Goal: Transaction & Acquisition: Purchase product/service

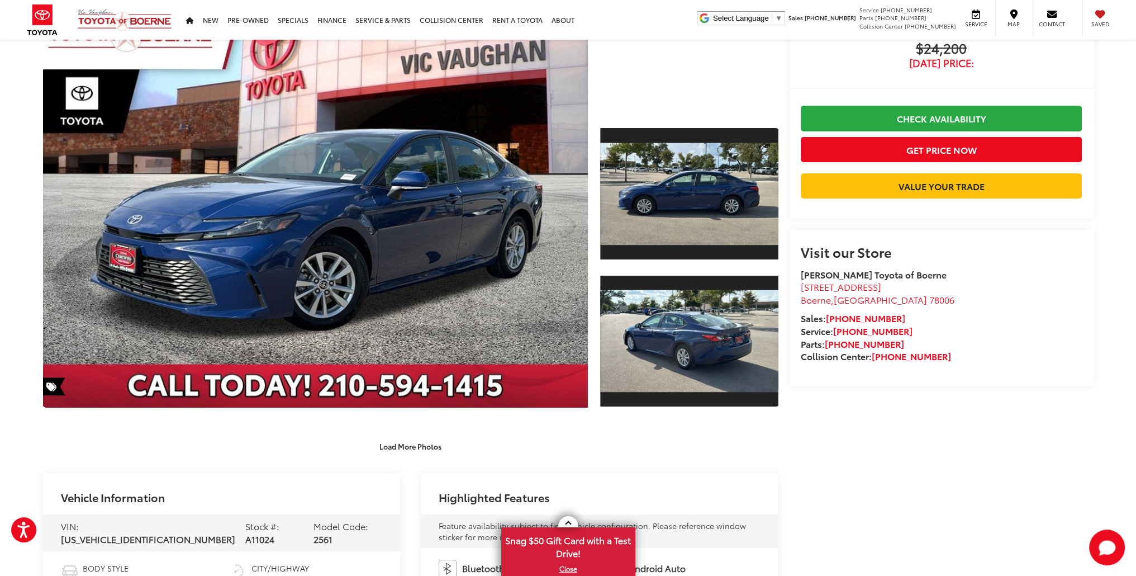
click at [224, 451] on div "Load More Photos" at bounding box center [410, 446] width 735 height 20
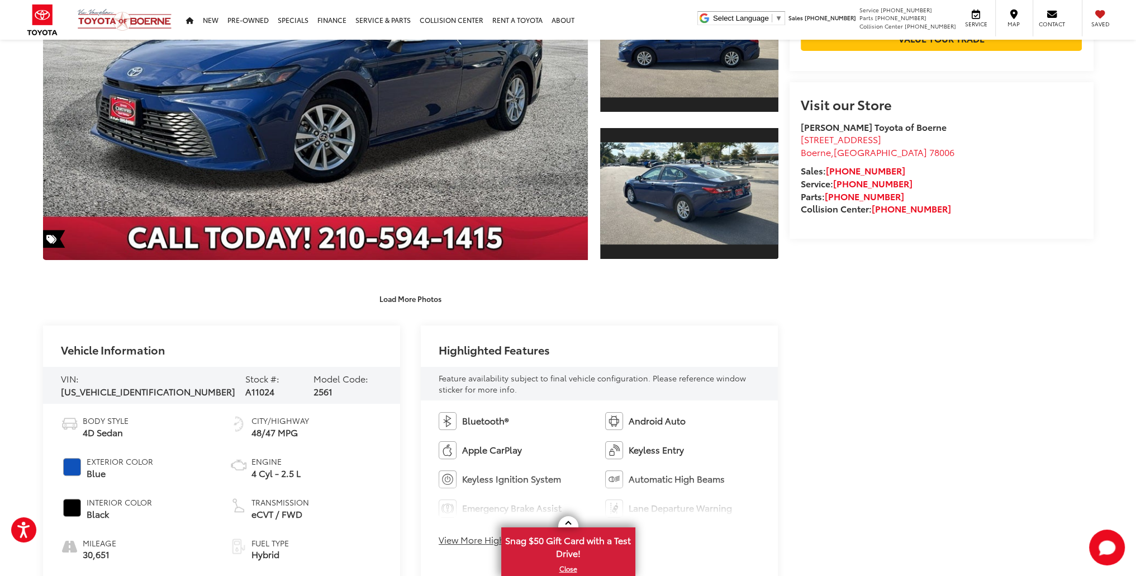
scroll to position [279, 0]
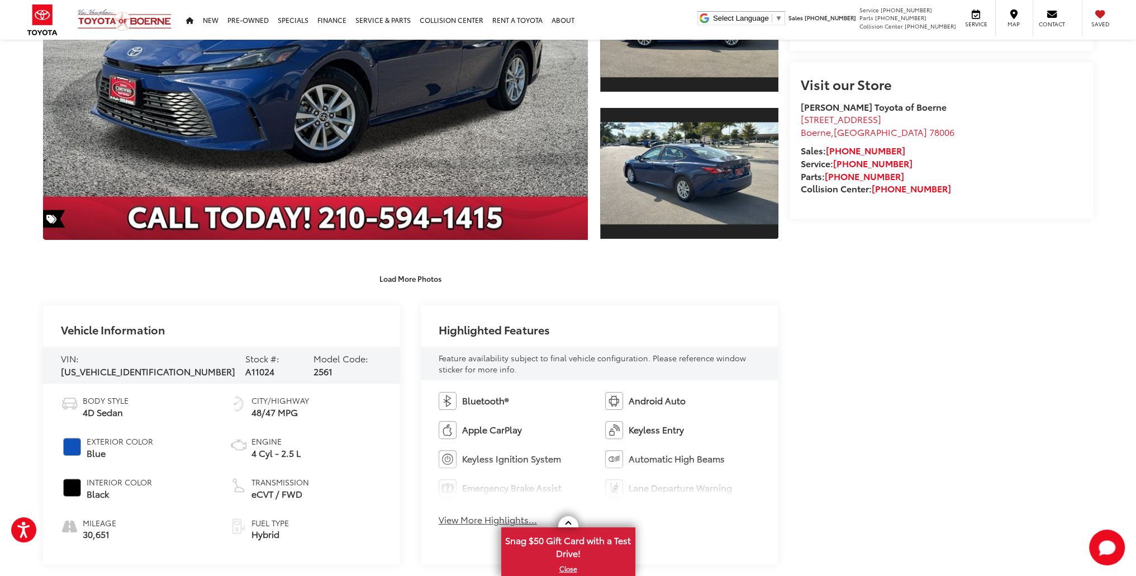
click at [106, 531] on span "30,651" at bounding box center [100, 534] width 34 height 13
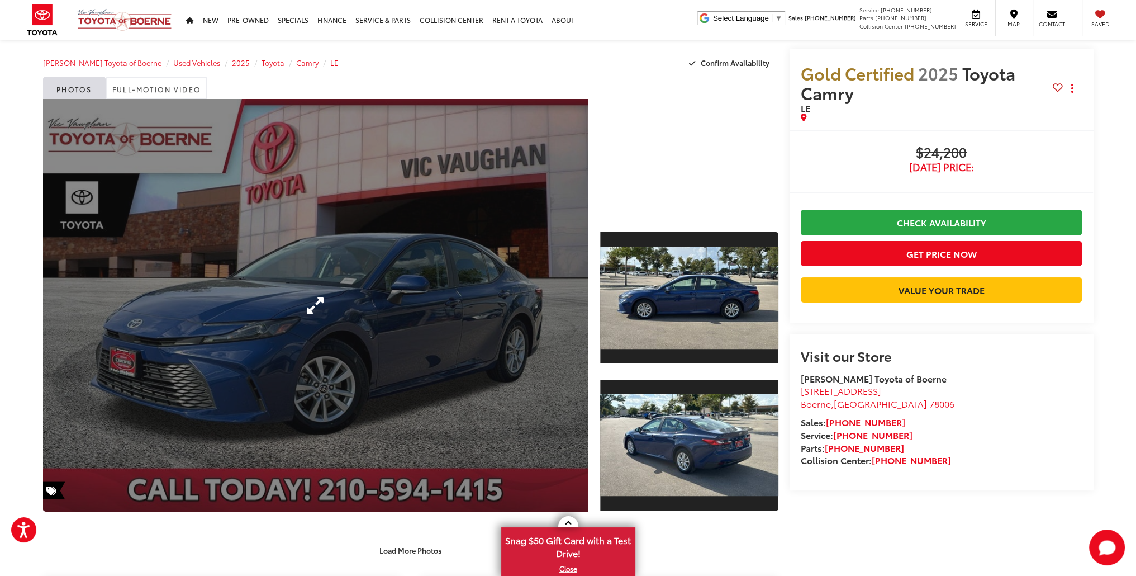
scroll to position [0, 0]
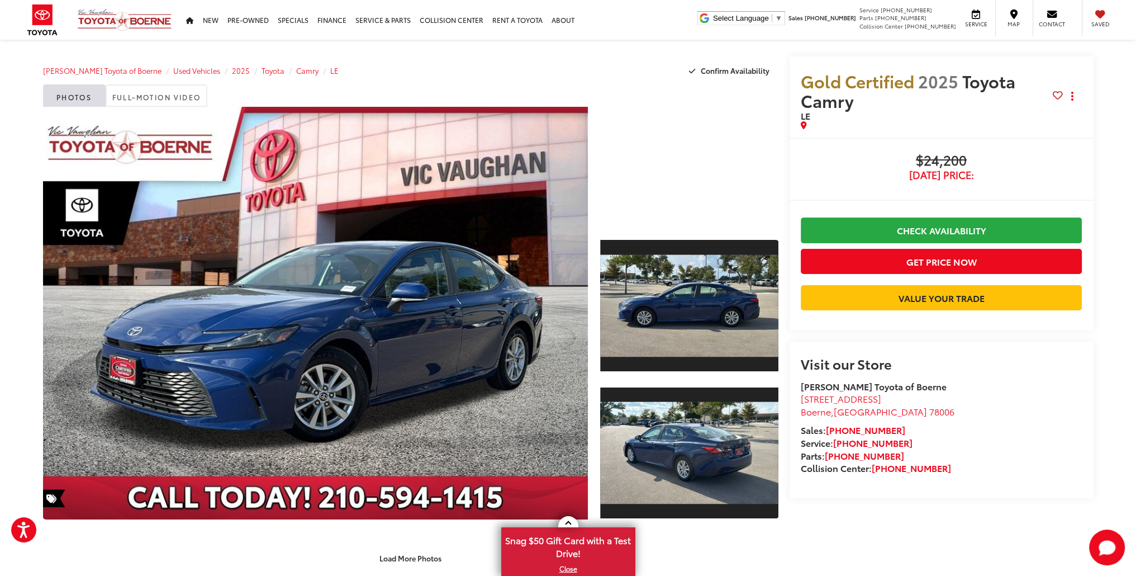
click at [948, 76] on span "2025" at bounding box center [938, 81] width 40 height 24
drag, startPoint x: 922, startPoint y: 159, endPoint x: 972, endPoint y: 159, distance: 50.3
click at [972, 159] on span "$24,200" at bounding box center [942, 161] width 282 height 17
drag, startPoint x: 972, startPoint y: 159, endPoint x: 919, endPoint y: 165, distance: 53.4
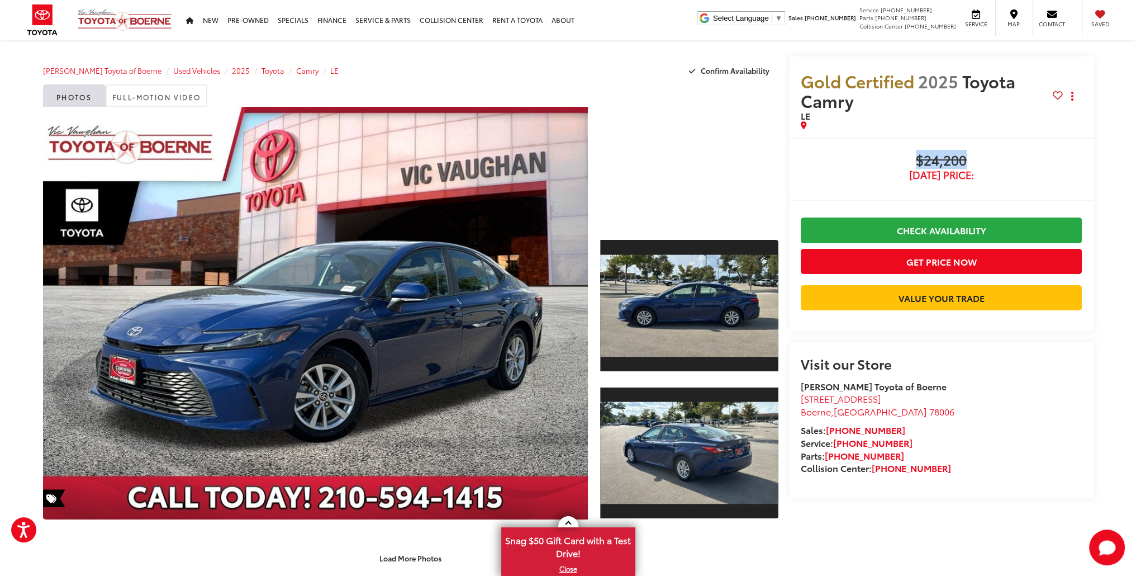
click at [919, 165] on span "$24,200" at bounding box center [942, 161] width 282 height 17
click at [933, 163] on span "$24,200" at bounding box center [942, 161] width 282 height 17
drag, startPoint x: 926, startPoint y: 163, endPoint x: 998, endPoint y: 159, distance: 71.7
click at [998, 159] on span "$24,200" at bounding box center [942, 161] width 282 height 17
click at [991, 162] on span "$24,200" at bounding box center [942, 161] width 282 height 17
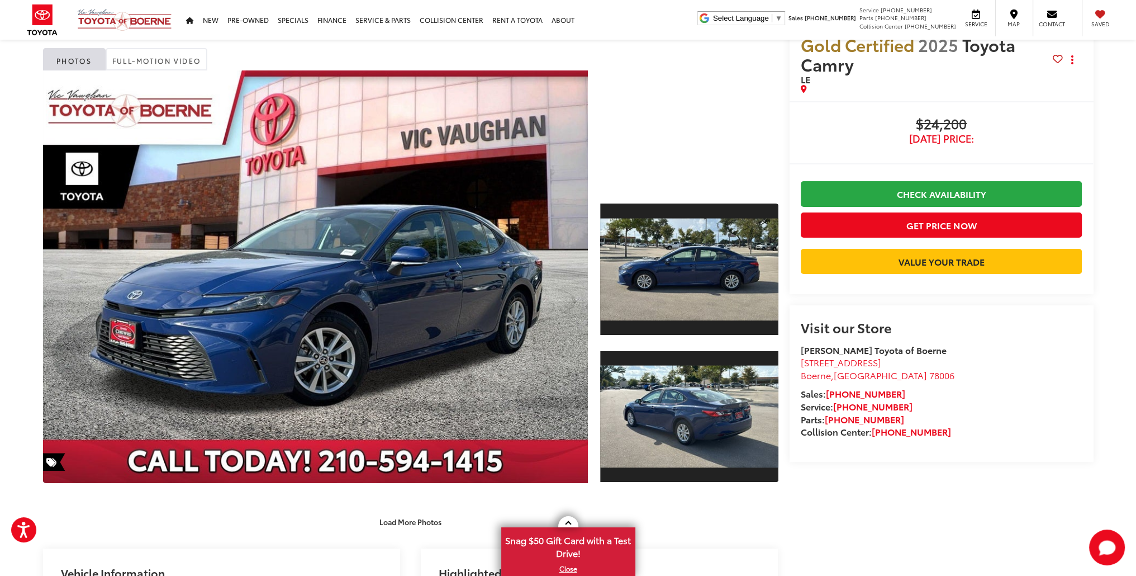
scroll to position [56, 0]
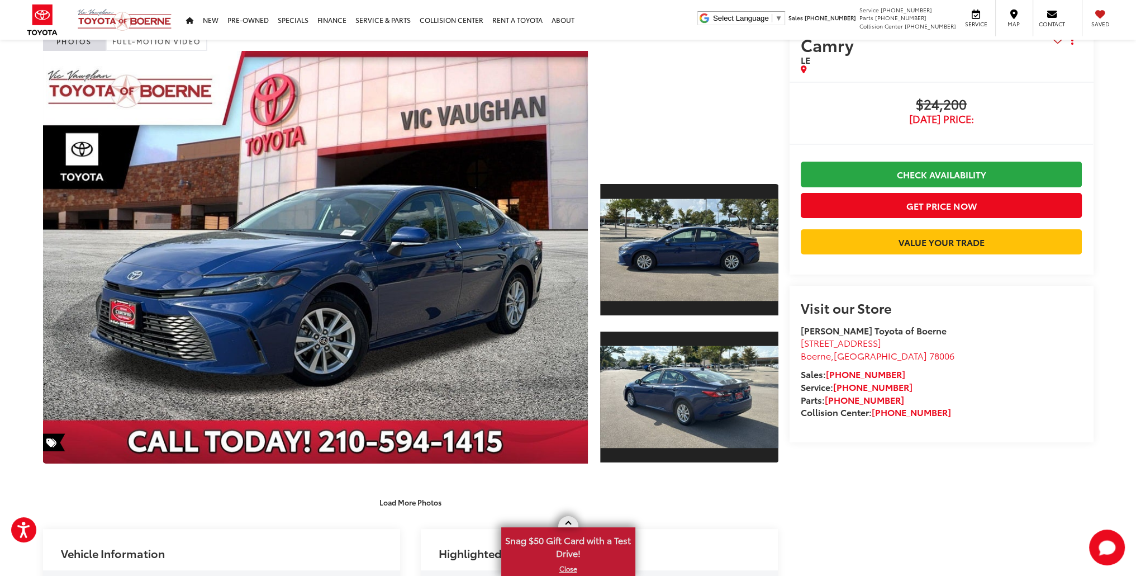
click at [557, 543] on span "Snag $50 Gift Card with a Test Drive!" at bounding box center [568, 545] width 132 height 34
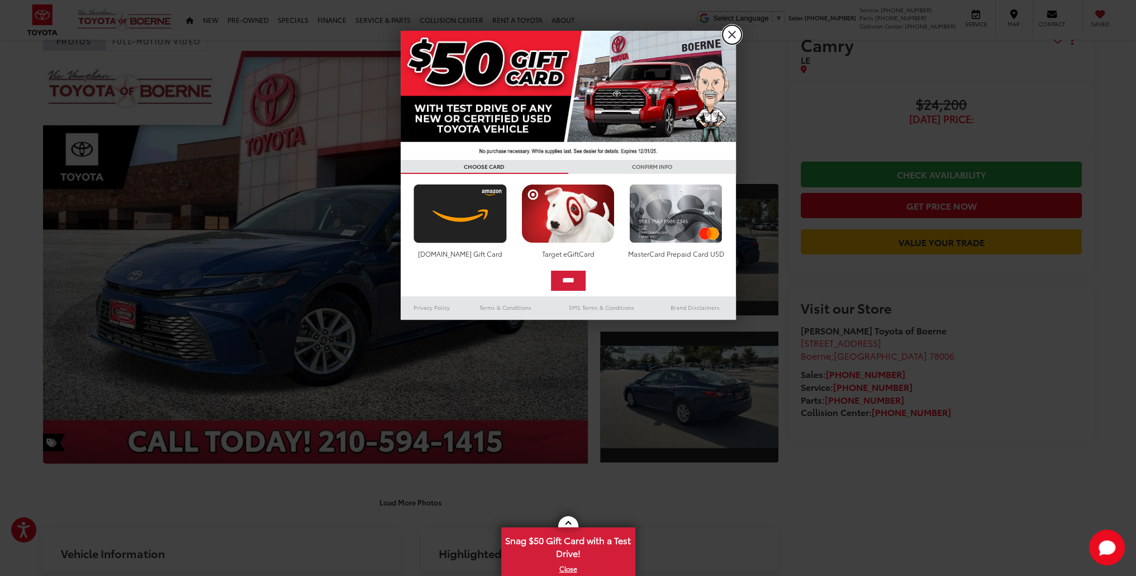
click at [732, 37] on link "X" at bounding box center [732, 34] width 19 height 19
